Goal: Transaction & Acquisition: Purchase product/service

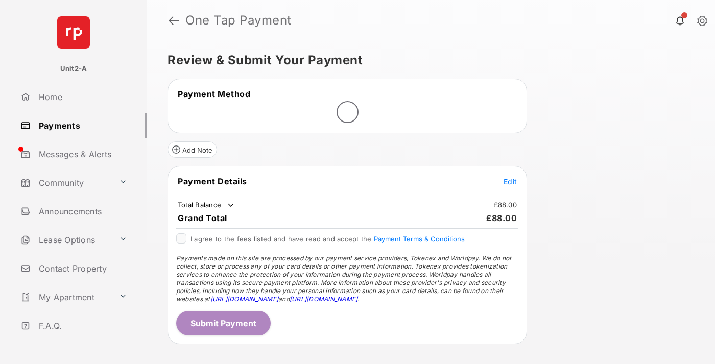
click at [510, 181] on span "Edit" at bounding box center [510, 181] width 13 height 9
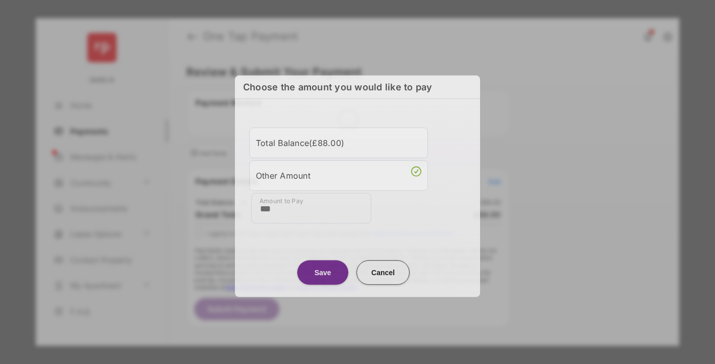
type input "***"
click at [323, 271] on button "Save" at bounding box center [322, 272] width 51 height 25
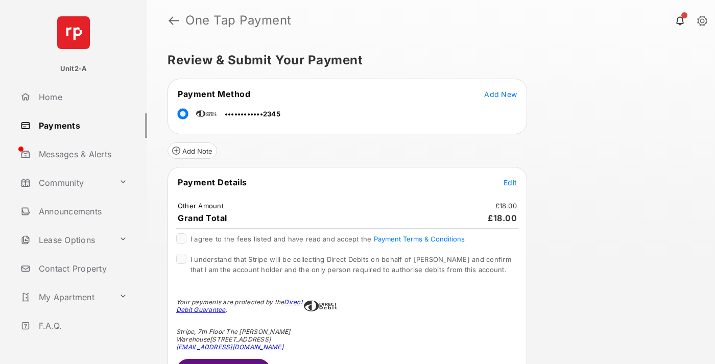
click at [223, 361] on button "Submit Payment" at bounding box center [223, 371] width 94 height 25
